Goal: Browse casually

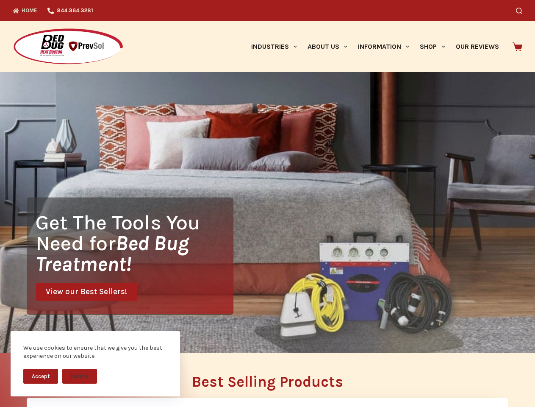
click at [268, 203] on div "Get The Tools You Need for Bed Bug Treatment! View our Best Sellers!" at bounding box center [267, 212] width 535 height 281
click at [41, 376] on button "Accept" at bounding box center [40, 376] width 35 height 15
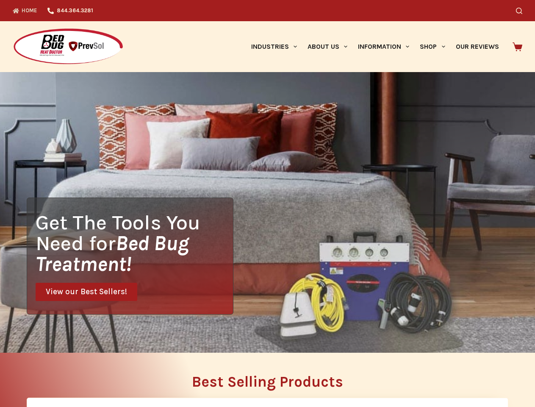
click at [80, 376] on button "Decline" at bounding box center [79, 382] width 35 height 15
click at [523, 11] on icon "Search" at bounding box center [519, 11] width 6 height 6
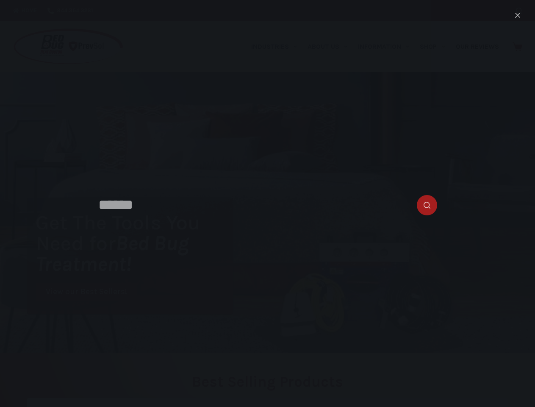
click at [277, 47] on link "Industries" at bounding box center [274, 46] width 56 height 51
click at [331, 47] on link "About Us" at bounding box center [327, 46] width 50 height 51
click at [387, 47] on link "Information" at bounding box center [384, 46] width 62 height 51
click at [436, 47] on link "Shop" at bounding box center [433, 46] width 36 height 51
